Goal: Transaction & Acquisition: Register for event/course

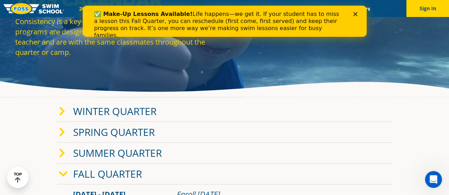
click at [110, 172] on link "Fall Quarter" at bounding box center [107, 173] width 69 height 13
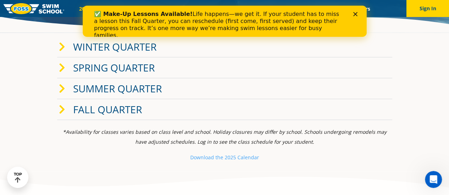
click at [67, 106] on span at bounding box center [66, 110] width 14 height 10
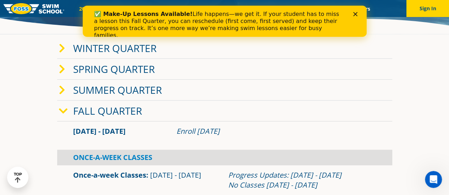
scroll to position [103, 0]
click at [113, 48] on link "Winter Quarter" at bounding box center [114, 48] width 83 height 13
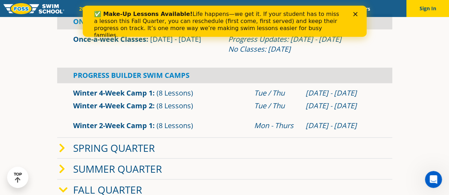
scroll to position [177, 0]
click at [356, 14] on icon "Close" at bounding box center [355, 14] width 4 height 4
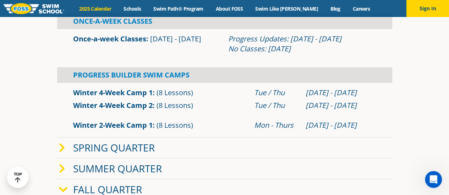
click at [130, 95] on link "Winter 4-Week Camp 1" at bounding box center [112, 93] width 79 height 10
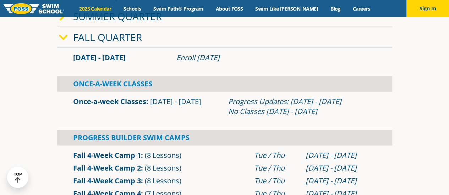
scroll to position [177, 0]
click at [147, 10] on link "Schools" at bounding box center [132, 8] width 30 height 7
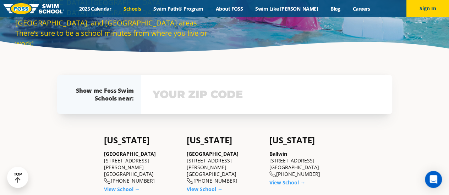
scroll to position [81, 0]
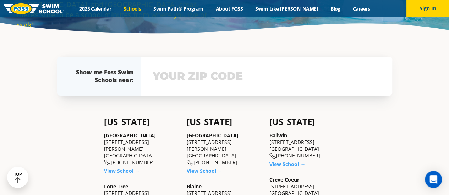
click at [182, 89] on div "View school & class schedule" at bounding box center [266, 76] width 251 height 39
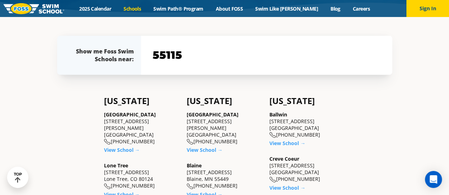
type input "55115"
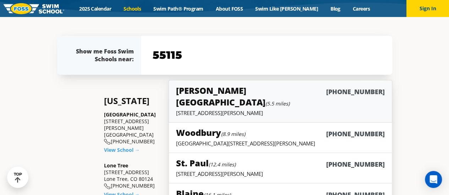
click at [221, 97] on div "Vadnais Heights (5.5 miles) (763) 244-3485" at bounding box center [280, 97] width 208 height 25
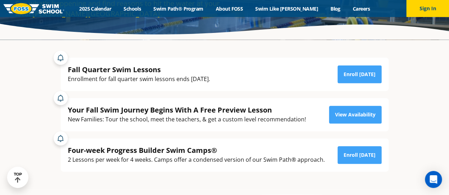
scroll to position [98, 0]
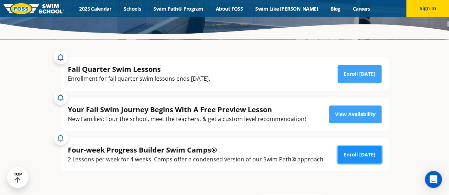
click at [365, 157] on link "Enroll Today" at bounding box center [359, 155] width 44 height 18
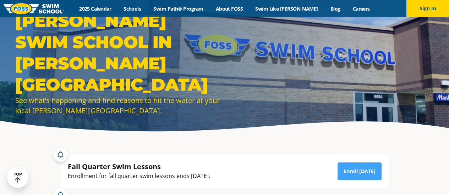
scroll to position [98, 0]
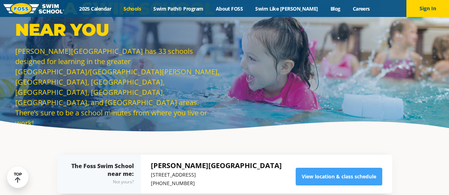
scroll to position [119, 0]
